Goal: Task Accomplishment & Management: Use online tool/utility

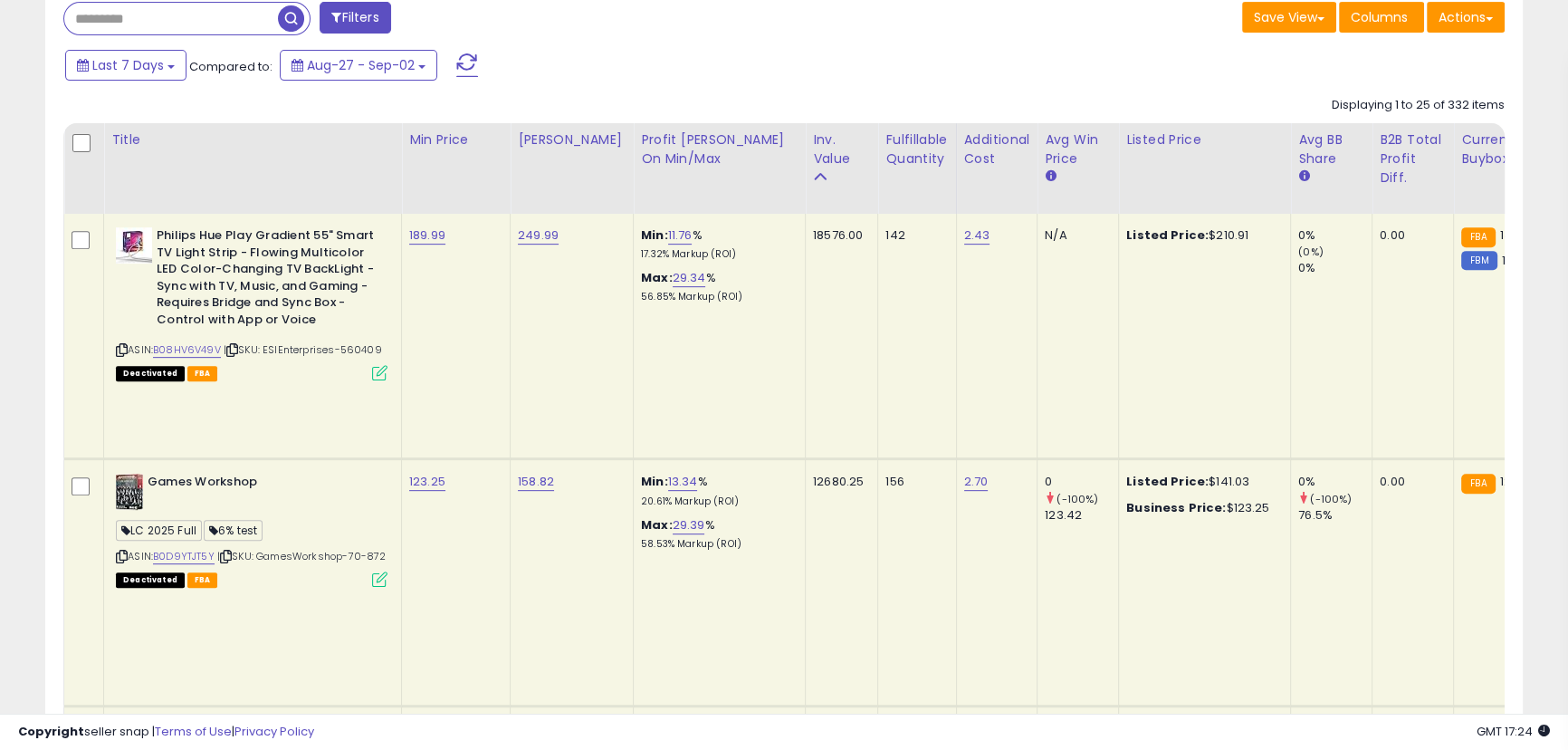
scroll to position [988, 0]
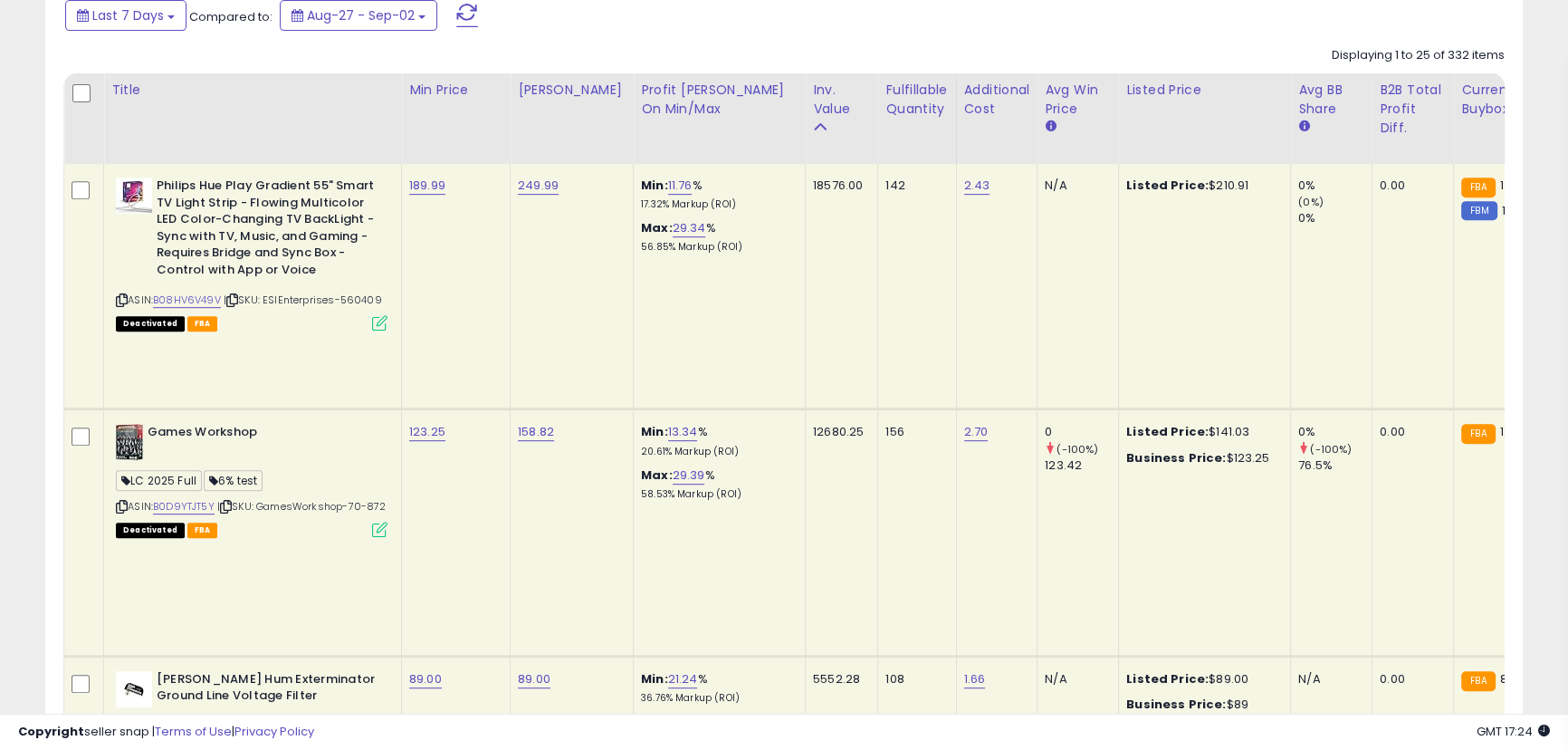
click at [813, 424] on div "12680.25" at bounding box center [838, 431] width 51 height 16
drag, startPoint x: 797, startPoint y: 184, endPoint x: 873, endPoint y: 192, distance: 76.4
click at [873, 192] on tr "Philips Hue Play Gradient 55" Smart TV Light Strip - Flowing Multicolor LED Col…" at bounding box center [1252, 287] width 2376 height 245
click at [829, 211] on td "18576.00" at bounding box center [842, 287] width 73 height 245
click at [813, 186] on div "18576.00" at bounding box center [838, 185] width 51 height 16
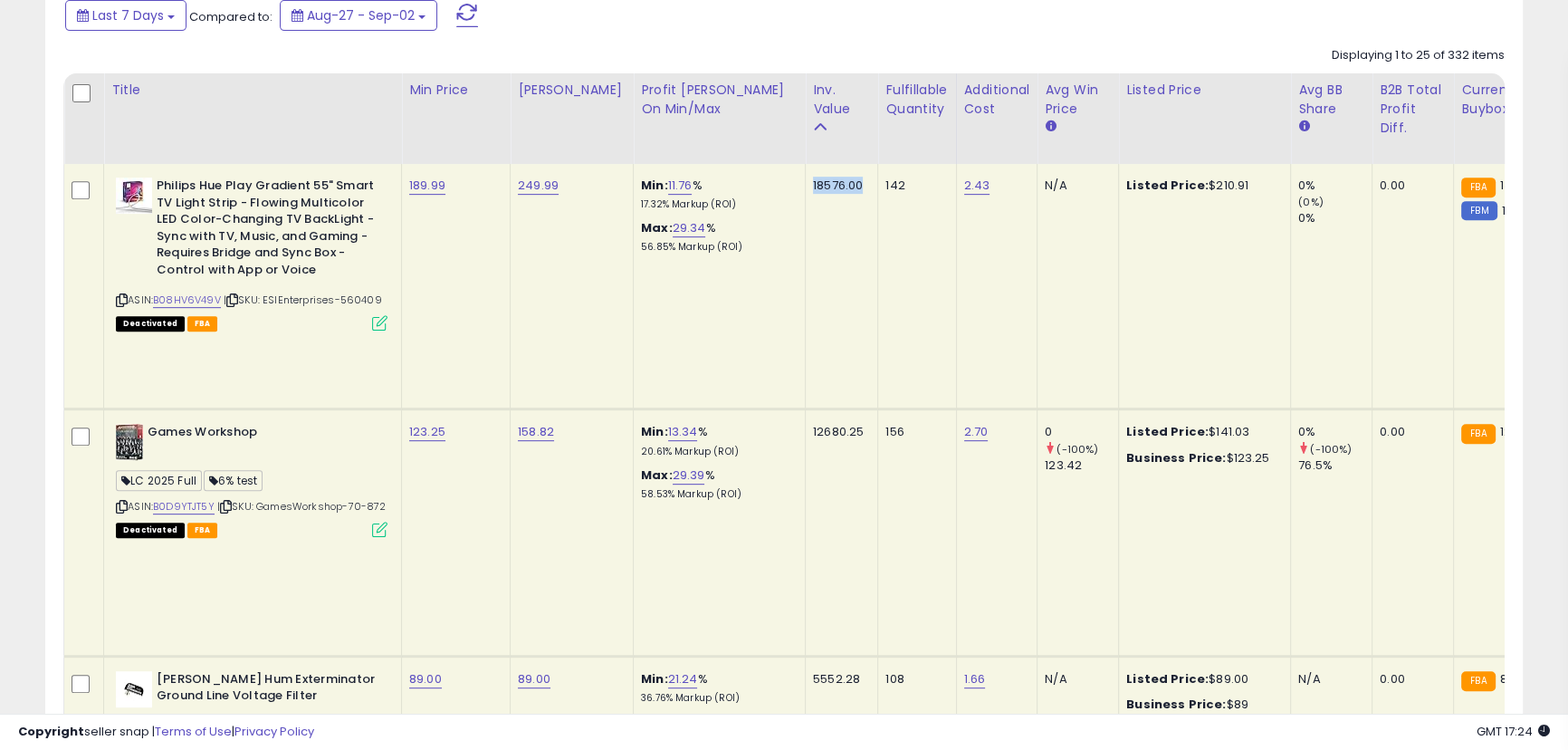
drag, startPoint x: 793, startPoint y: 182, endPoint x: 858, endPoint y: 188, distance: 65.3
click at [858, 188] on td "18576.00" at bounding box center [842, 287] width 73 height 245
drag, startPoint x: 801, startPoint y: 370, endPoint x: 851, endPoint y: 367, distance: 50.1
click at [851, 409] on td "12680.25" at bounding box center [842, 532] width 73 height 246
click at [813, 424] on div "12680.25" at bounding box center [838, 431] width 51 height 16
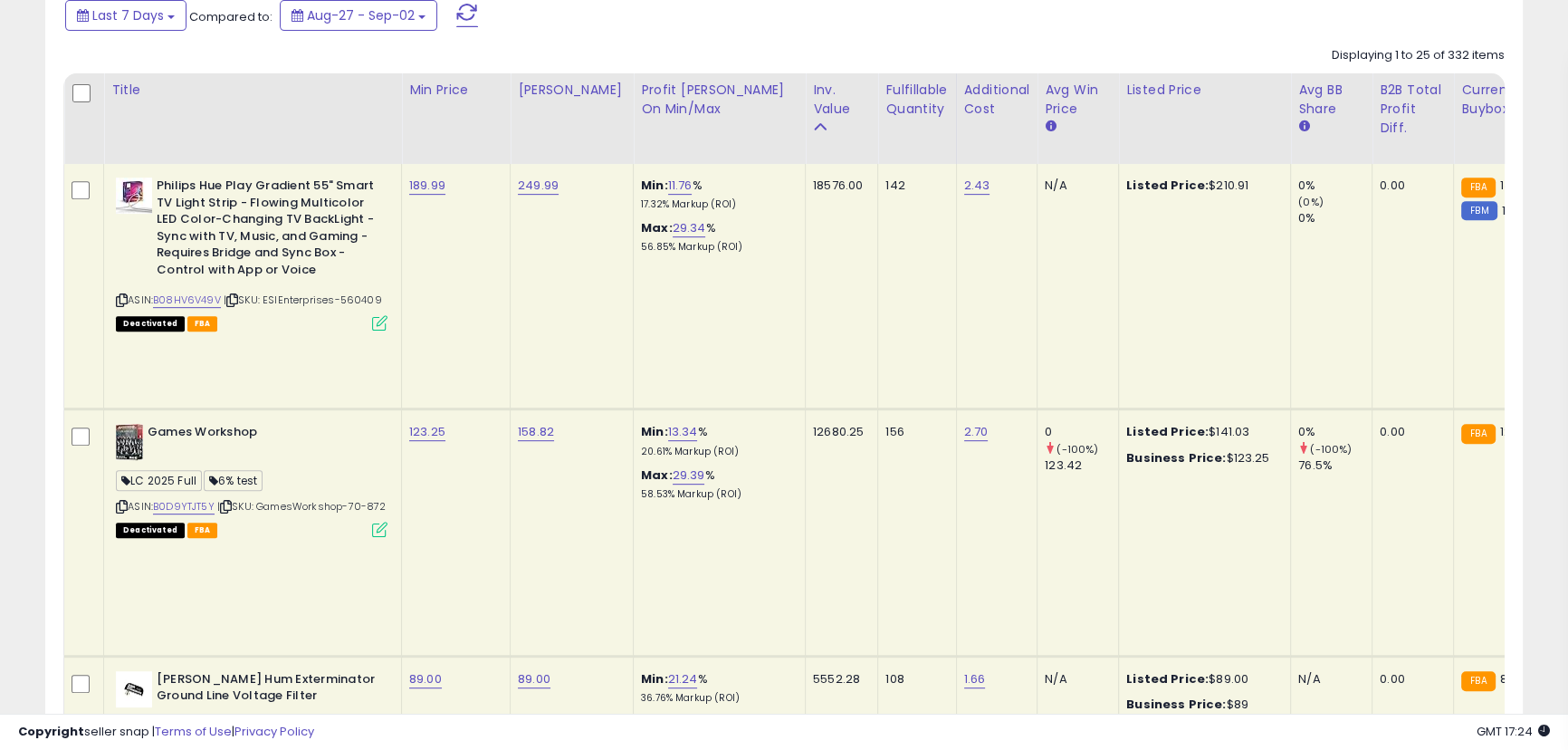
drag, startPoint x: 808, startPoint y: 358, endPoint x: 862, endPoint y: 358, distance: 54.0
click at [862, 409] on tr "Games Workshop LC 2025 Full 6% test ASIN: B0D9YTJT5Y | SKU: GamesWorkshop-70-87…" at bounding box center [1252, 532] width 2376 height 246
click at [853, 409] on td "12680.25" at bounding box center [842, 532] width 73 height 246
drag, startPoint x: 853, startPoint y: 362, endPoint x: 811, endPoint y: 370, distance: 42.8
click at [811, 409] on td "12680.25" at bounding box center [842, 532] width 73 height 246
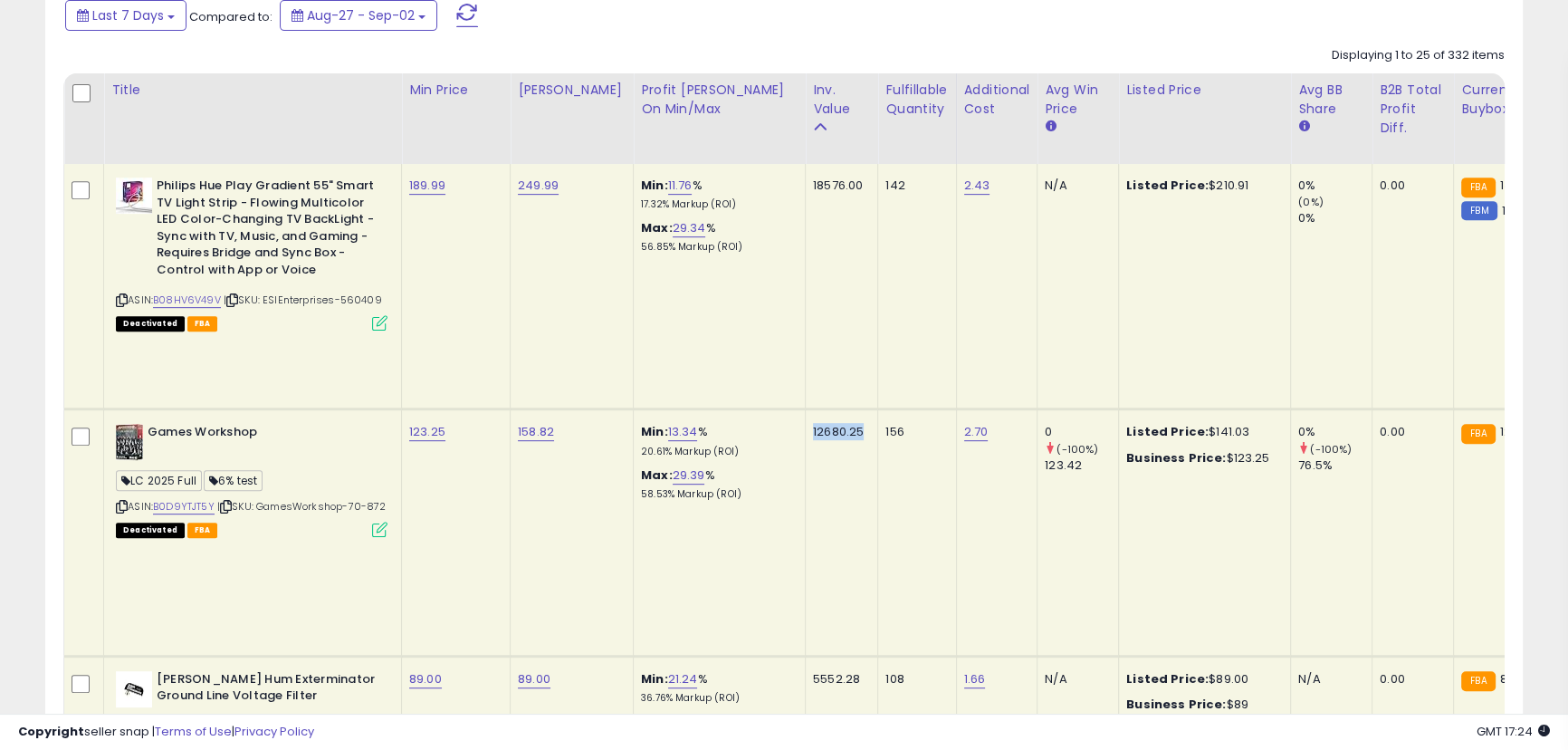
click at [813, 424] on div "12680.25" at bounding box center [838, 431] width 51 height 16
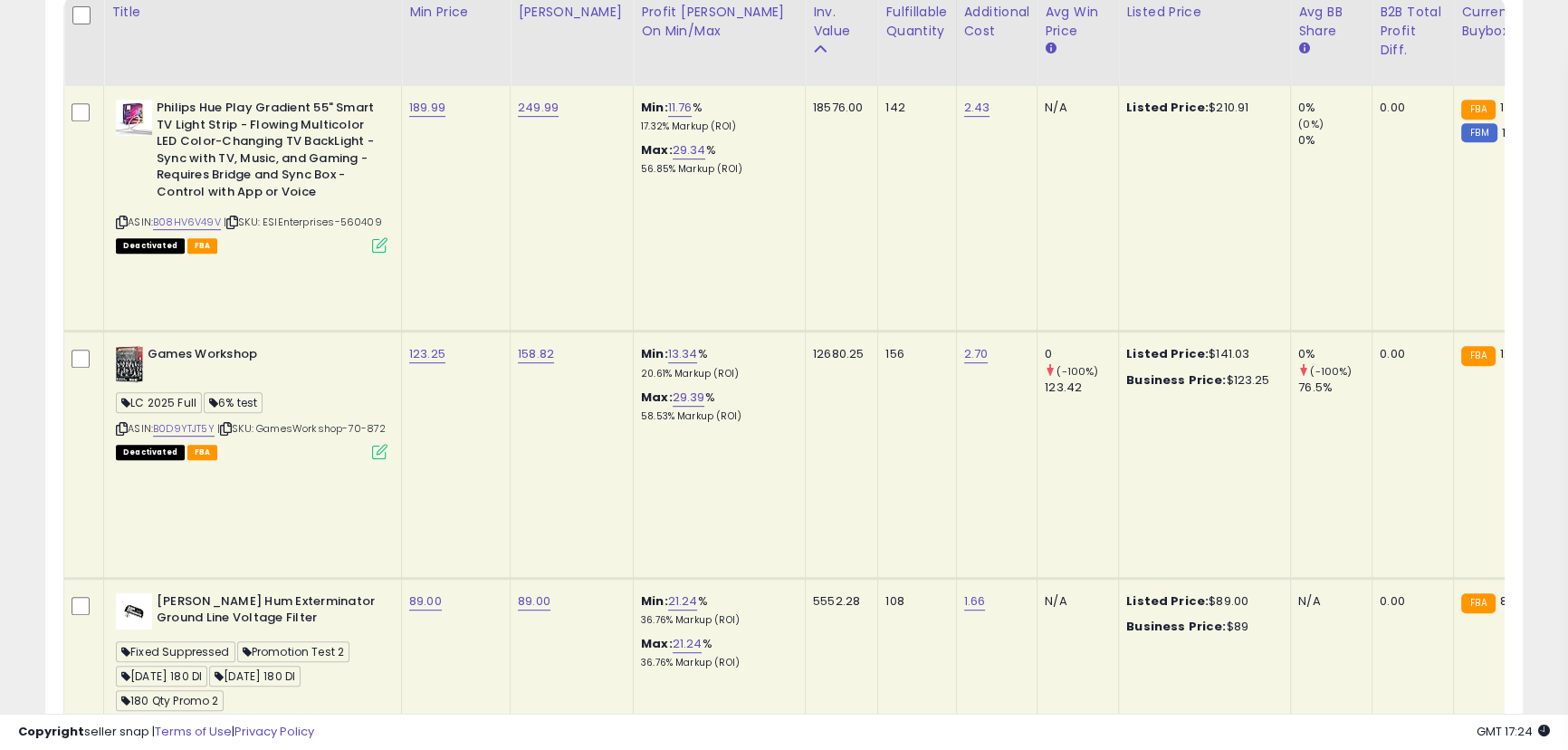
scroll to position [1235, 0]
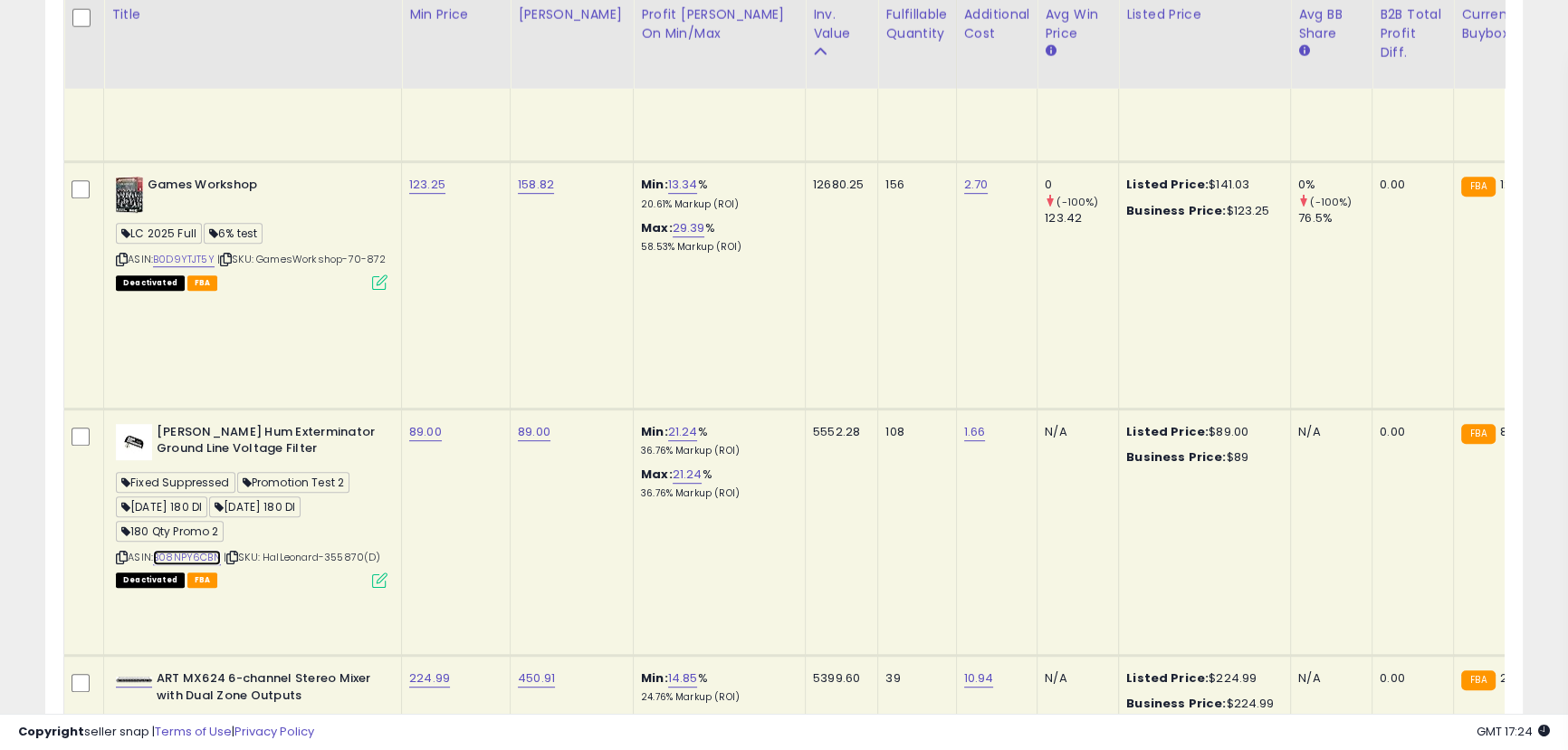
click at [211, 550] on link "B08NPY6CBN" at bounding box center [187, 558] width 68 height 15
click at [126, 553] on icon at bounding box center [122, 558] width 11 height 10
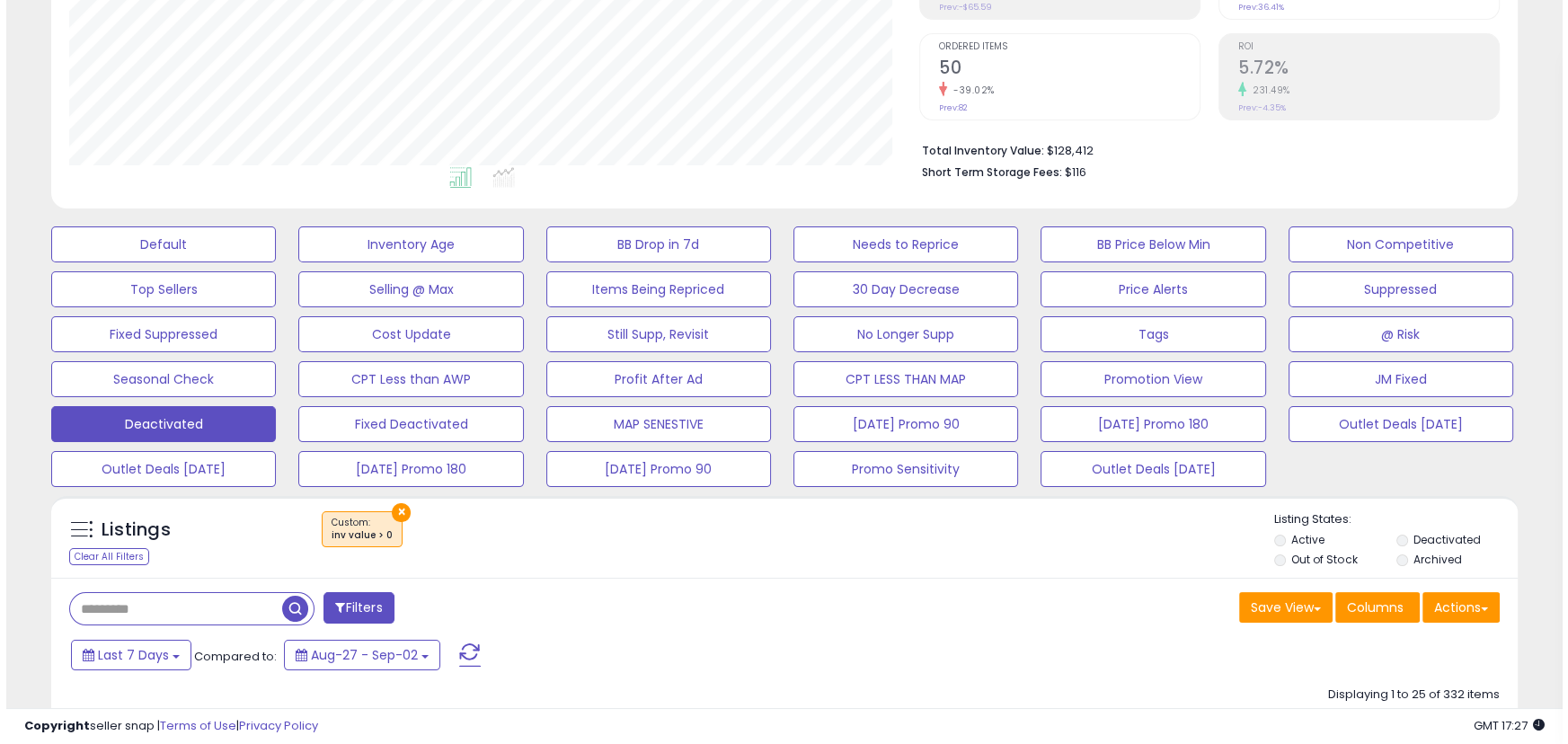
scroll to position [163, 0]
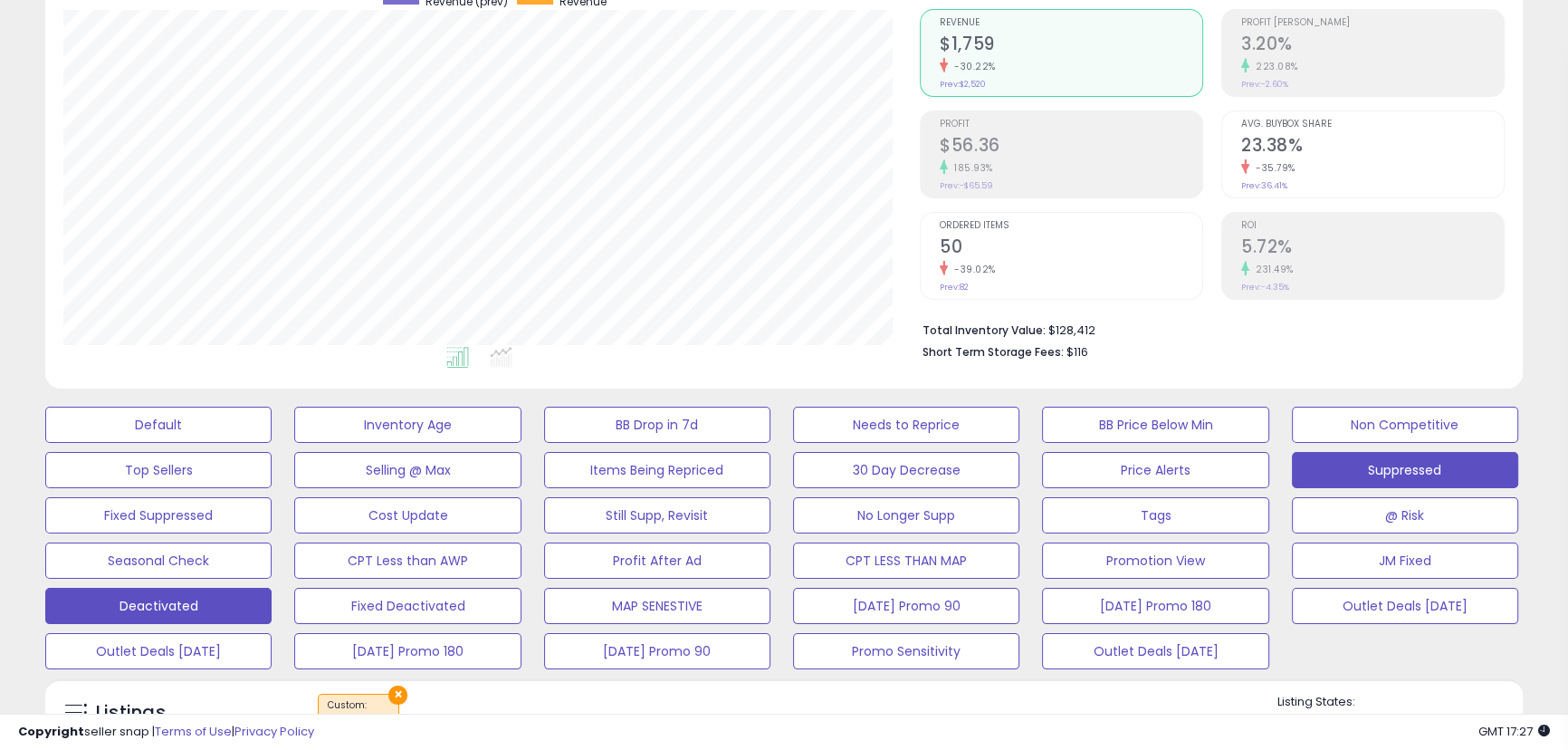
click at [1374, 473] on button "Suppressed" at bounding box center [1405, 470] width 226 height 36
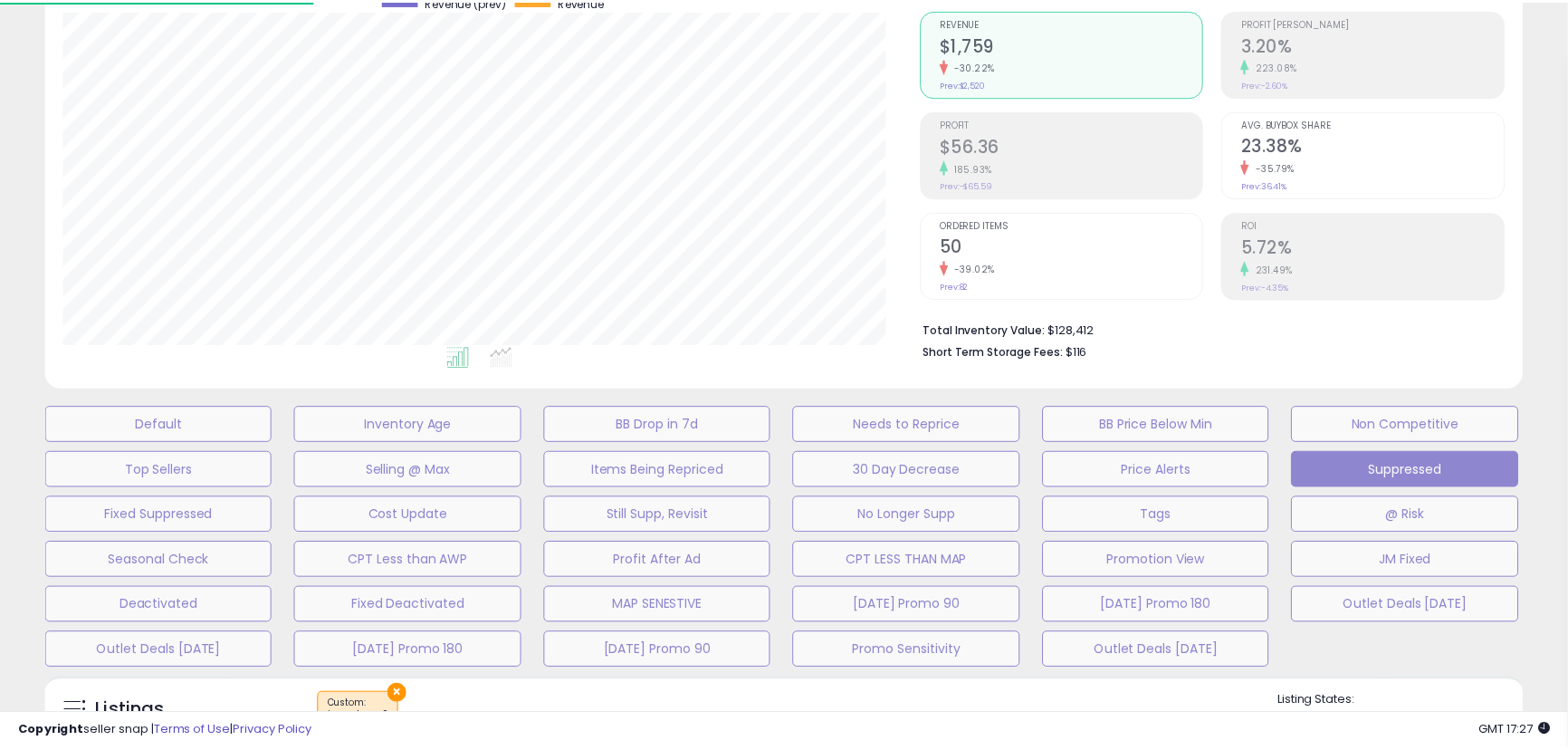
scroll to position [372, 864]
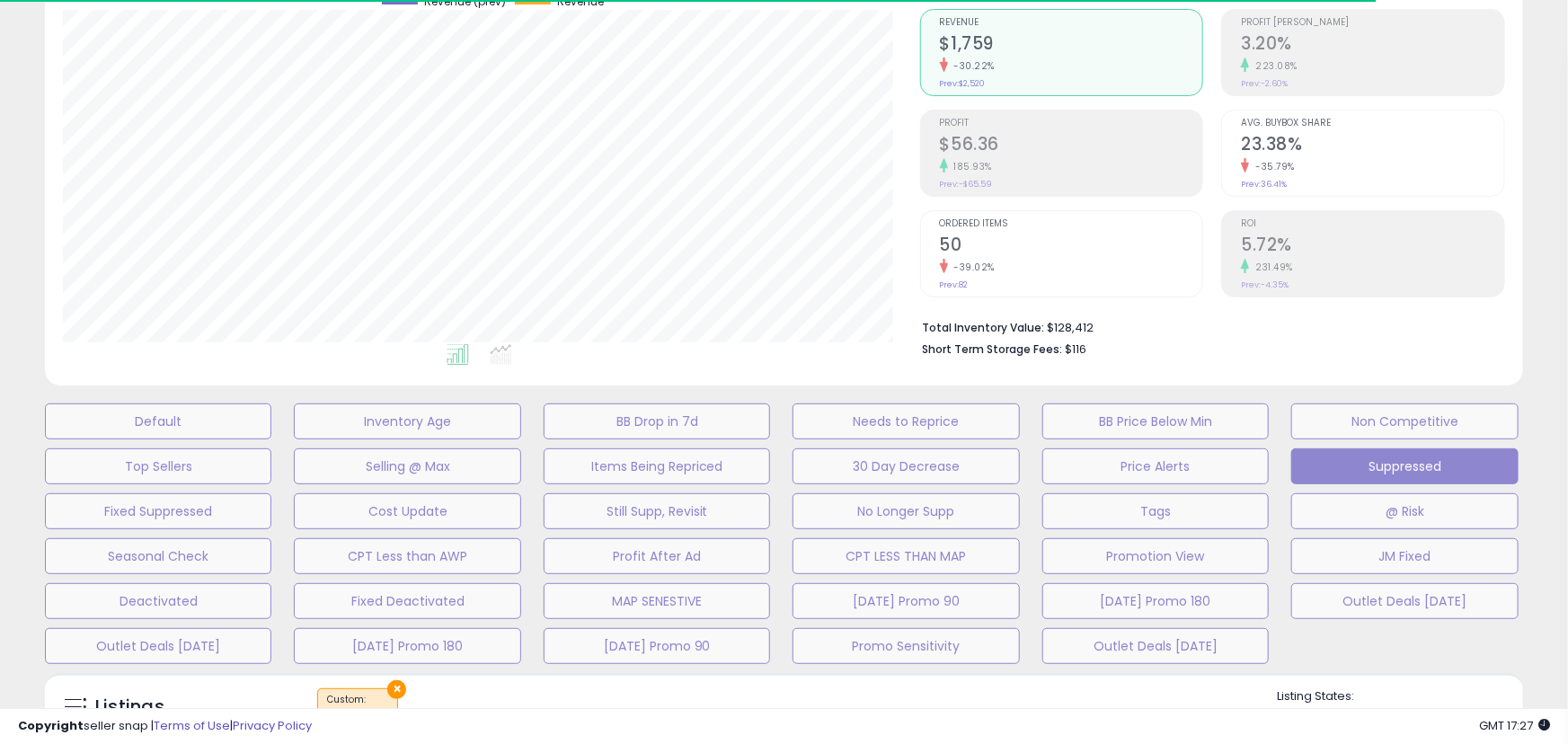
select select "**"
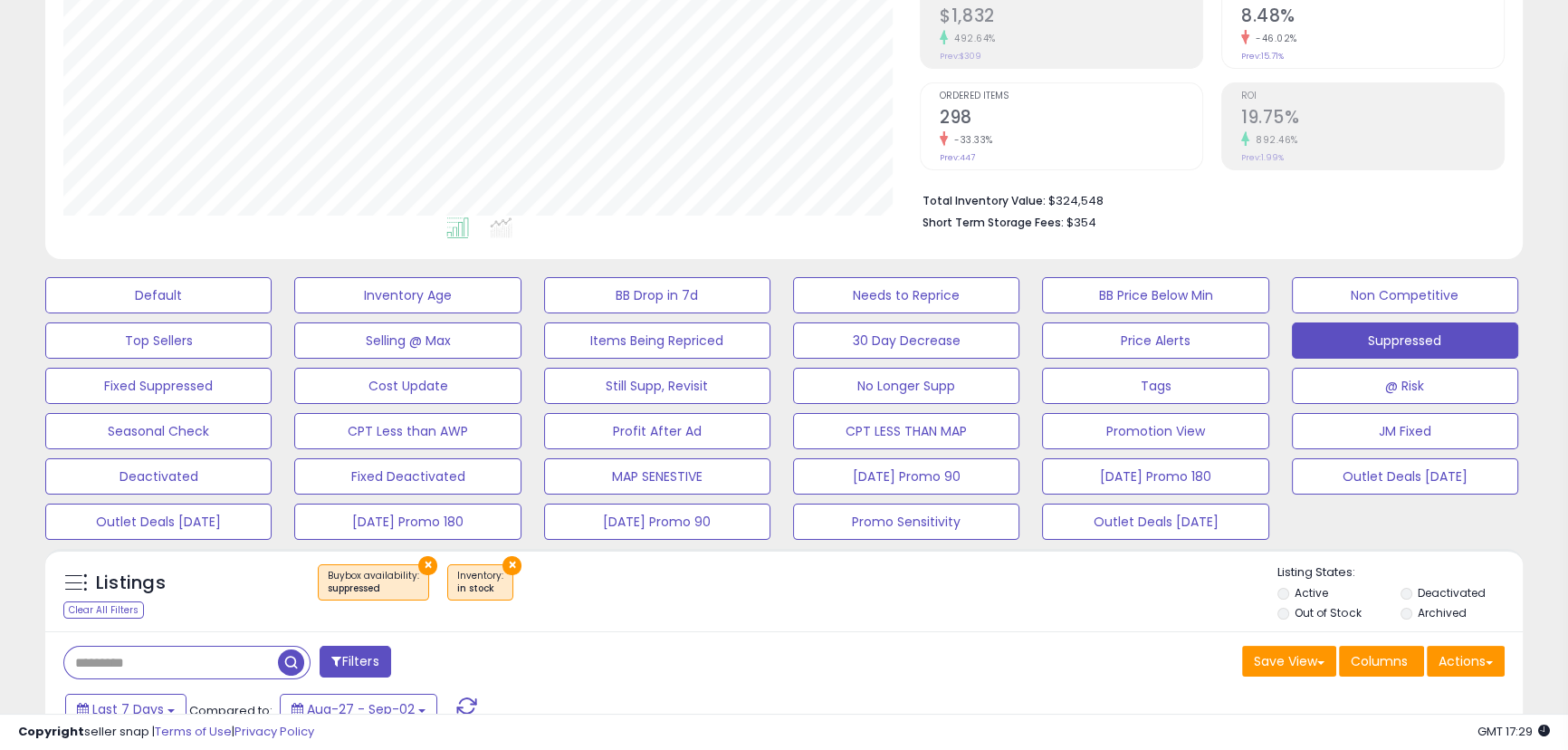
scroll to position [493, 0]
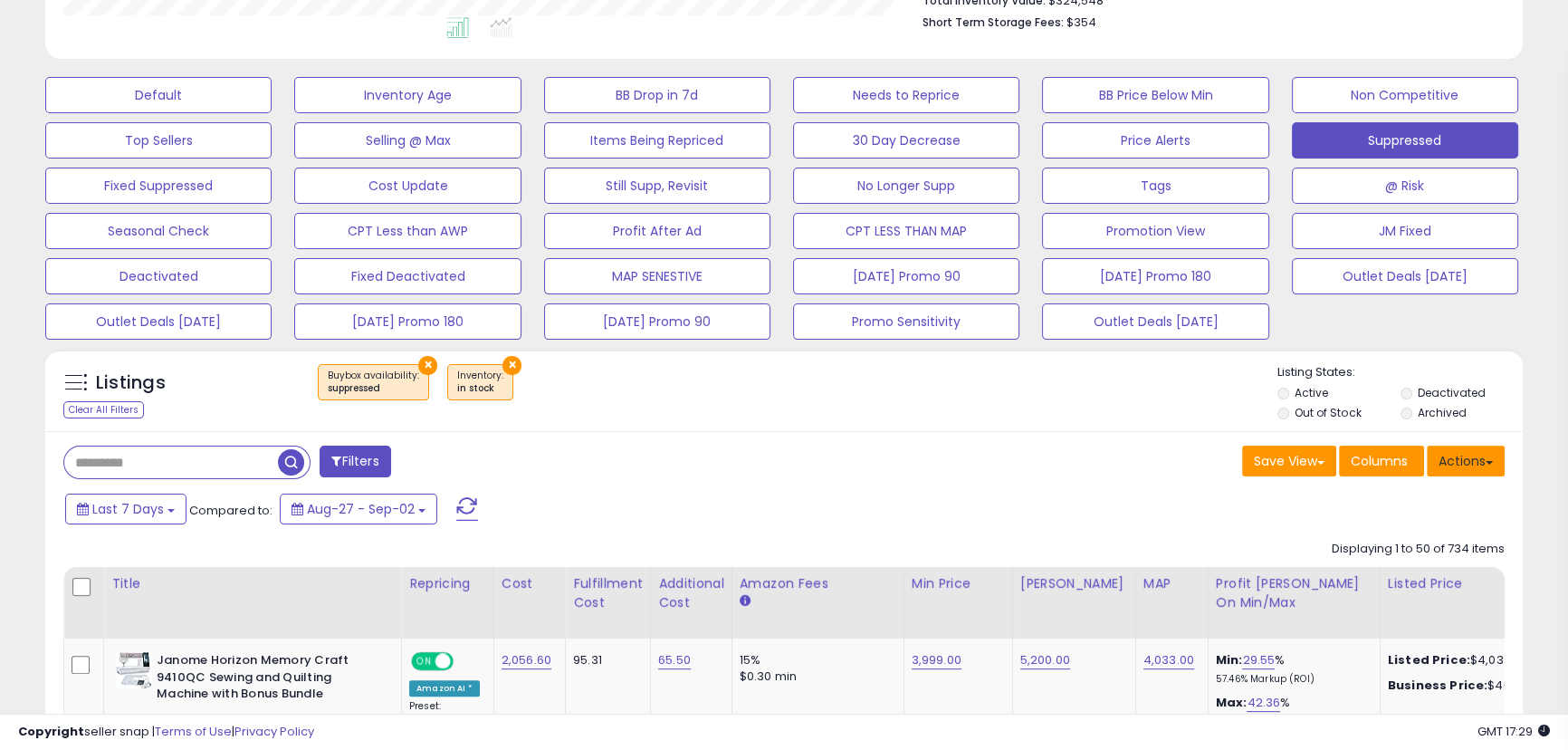
click at [1456, 471] on button "Actions" at bounding box center [1465, 460] width 78 height 31
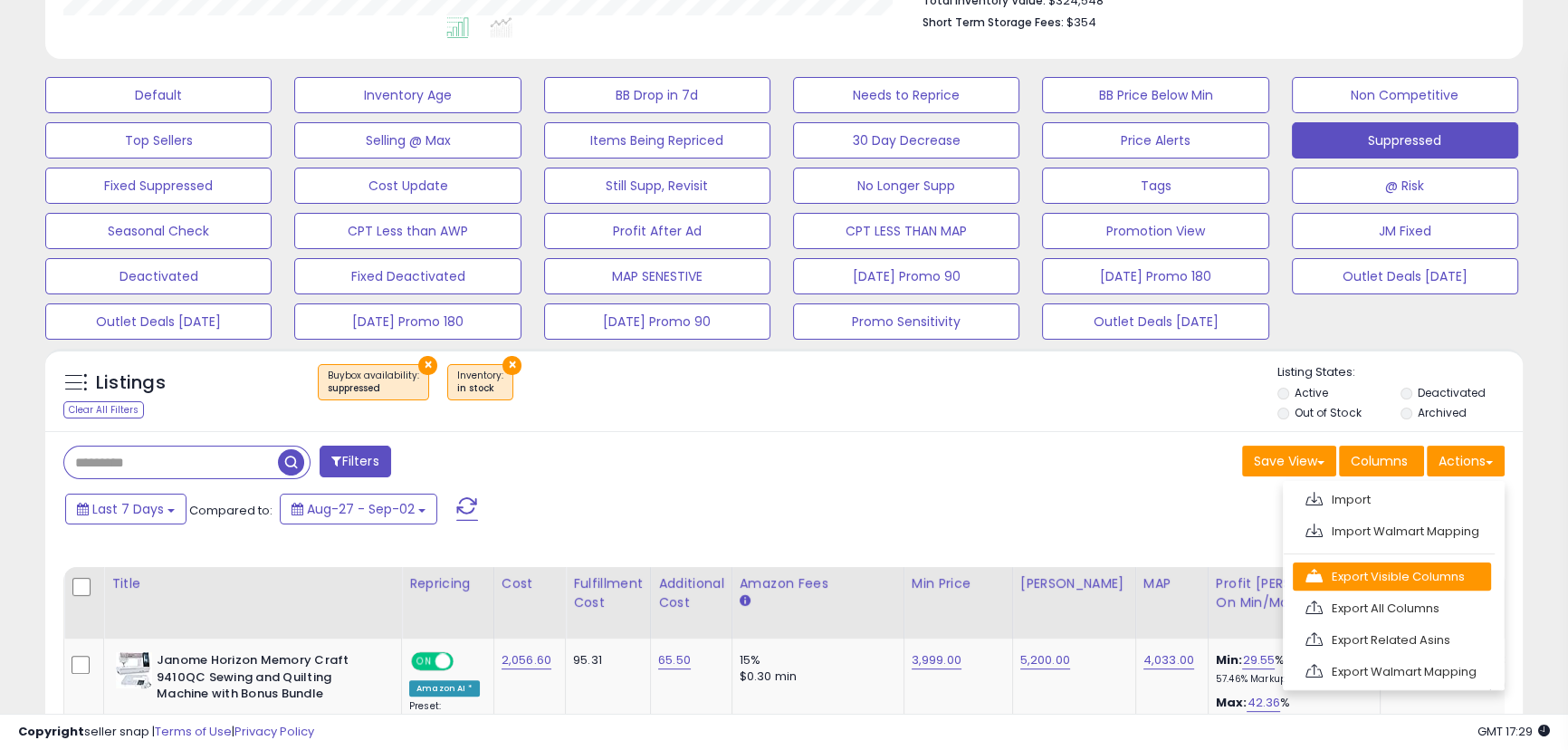
click at [1411, 574] on link "Export Visible Columns" at bounding box center [1392, 576] width 198 height 28
